Goal: Information Seeking & Learning: Learn about a topic

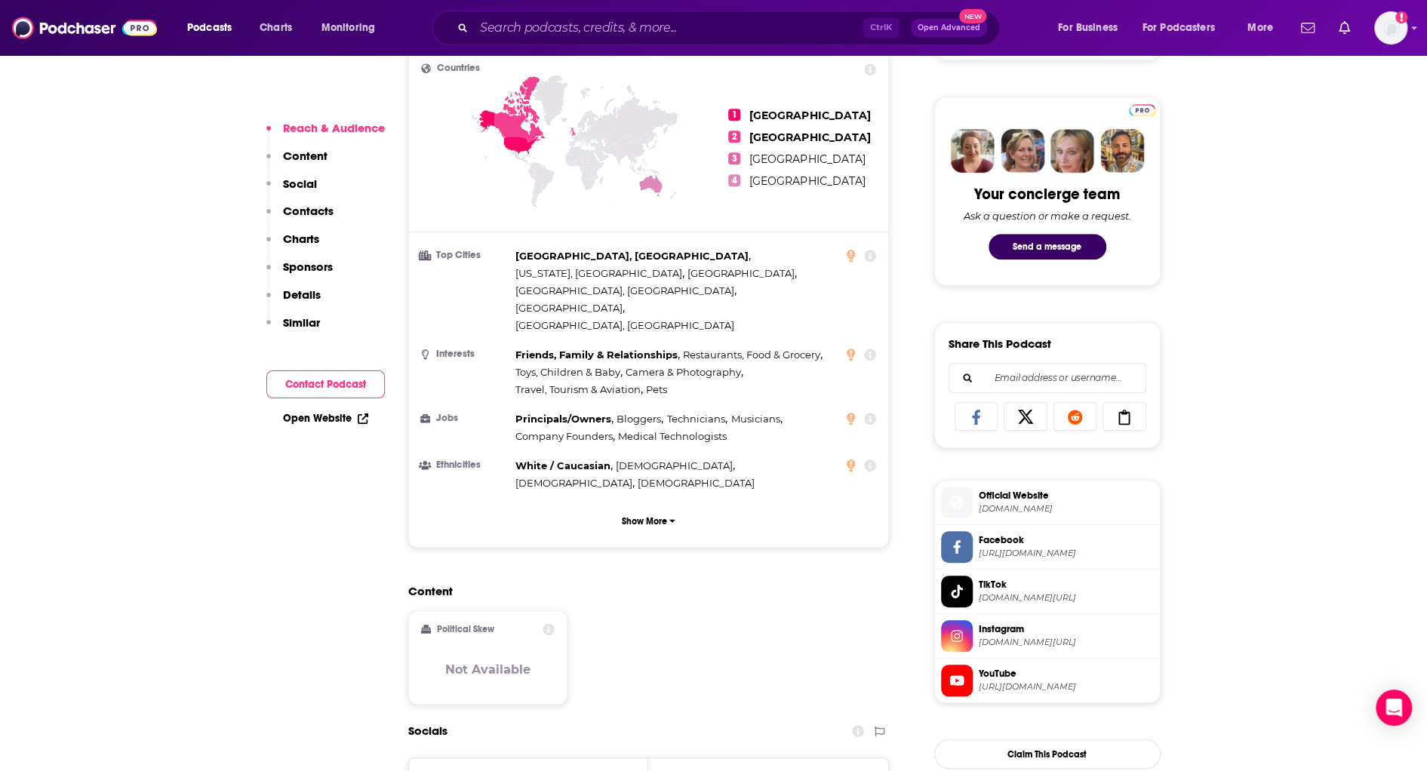
scroll to position [981, 0]
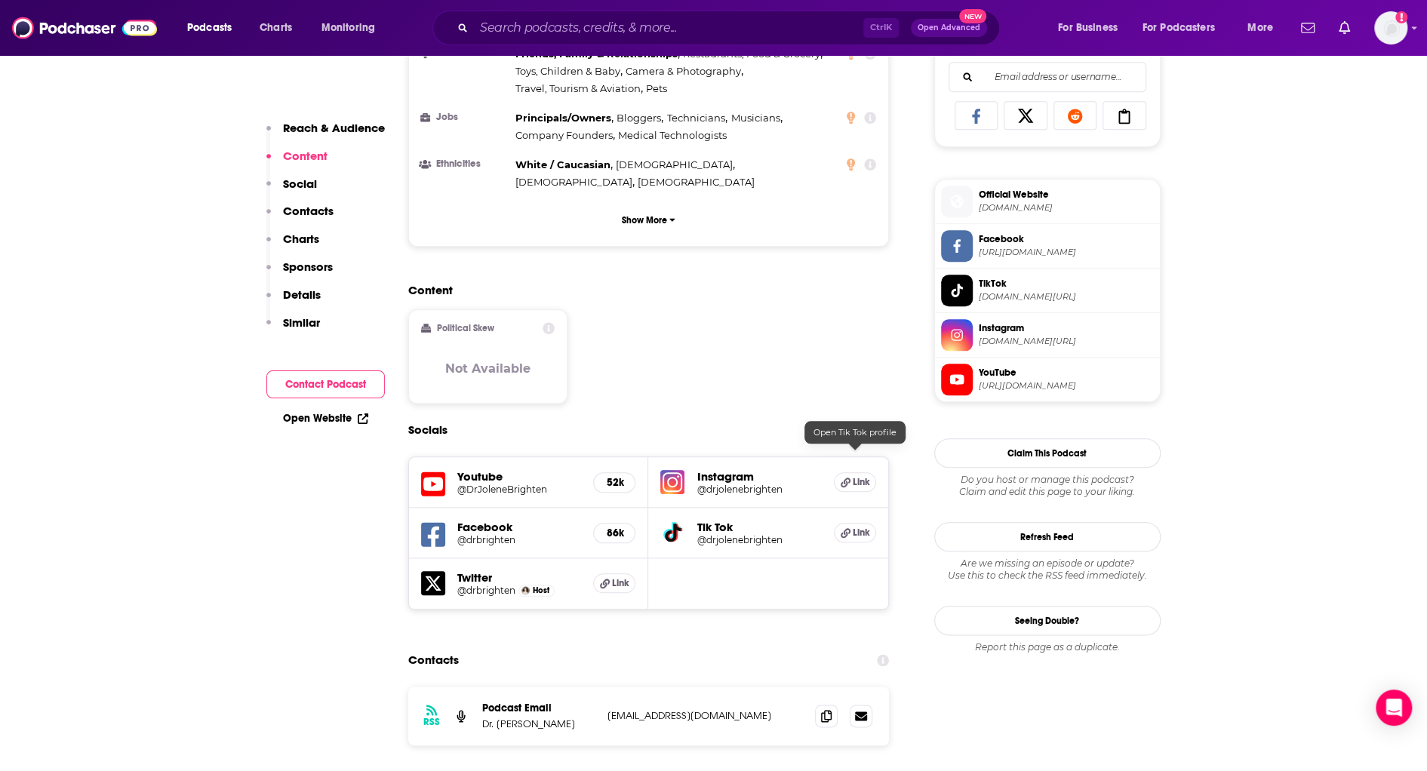
click at [847, 528] on icon at bounding box center [846, 533] width 10 height 10
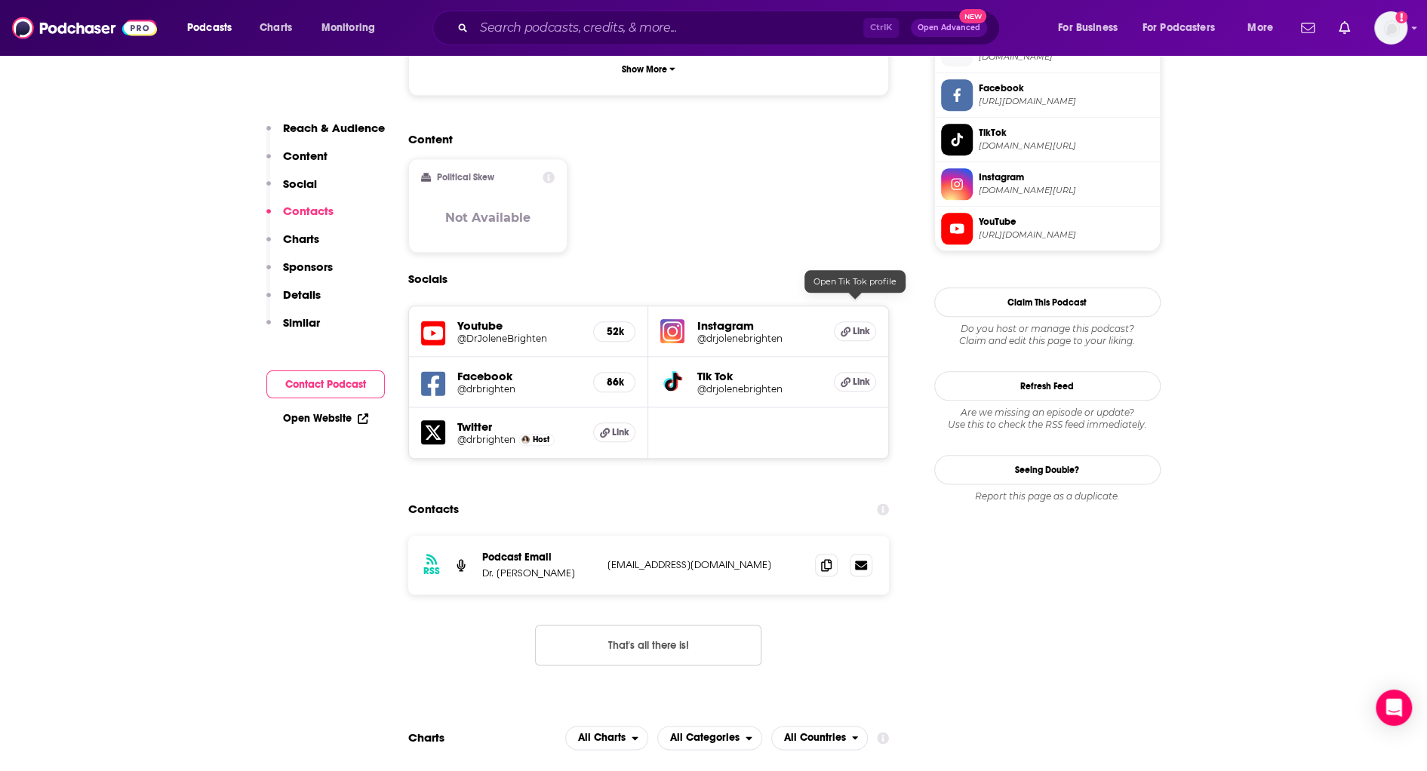
scroll to position [1434, 0]
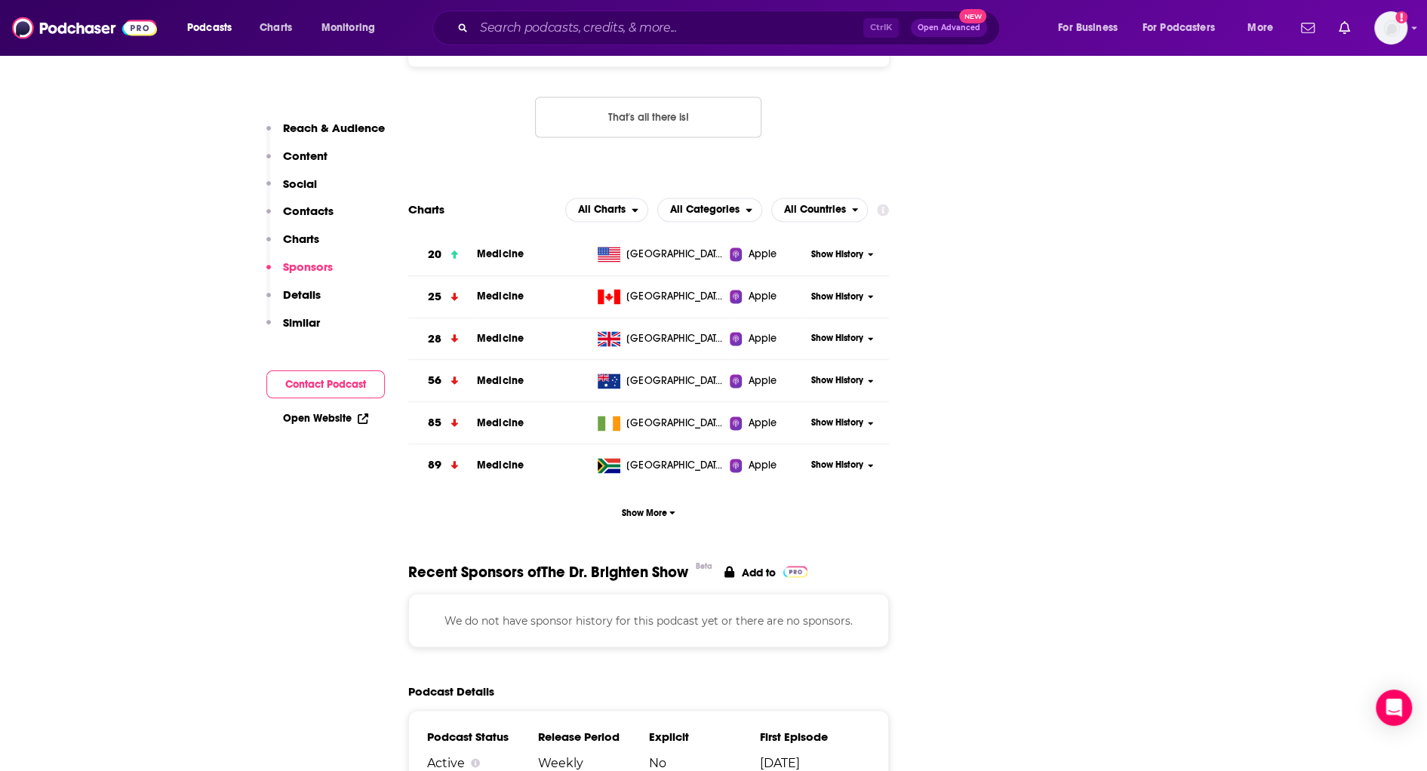
scroll to position [1962, 0]
